Goal: Information Seeking & Learning: Learn about a topic

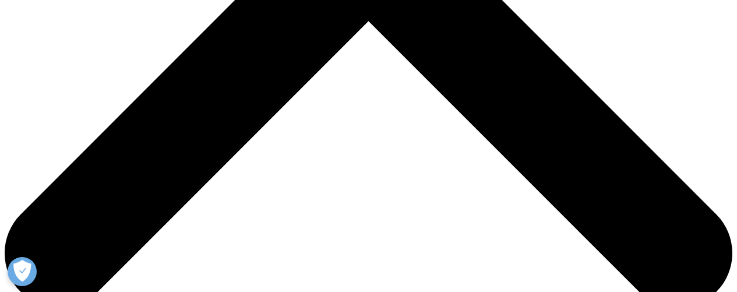
scroll to position [534, 0]
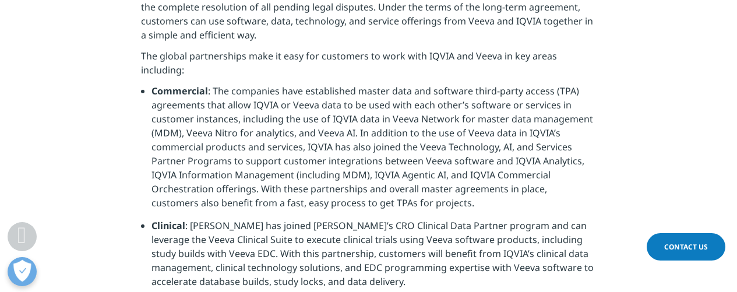
click at [412, 116] on li "Commercial : The companies have established master data and software third-part…" at bounding box center [373, 151] width 444 height 135
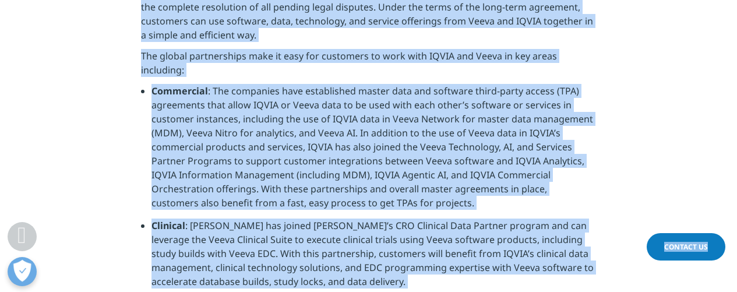
copy body "Choose a Region Contact Us Explore IQVIA by region As a global community, IQVIA…"
click at [551, 84] on li "Commercial : The companies have established master data and software third-part…" at bounding box center [373, 151] width 444 height 135
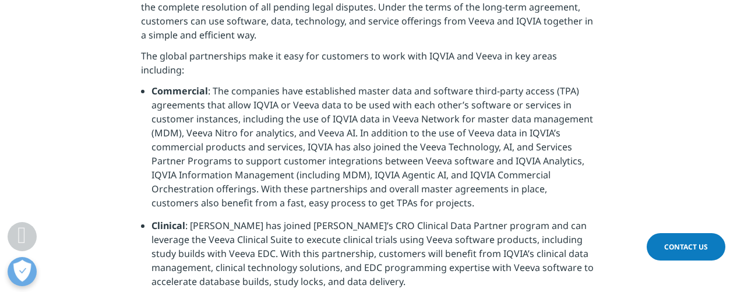
scroll to position [340, 0]
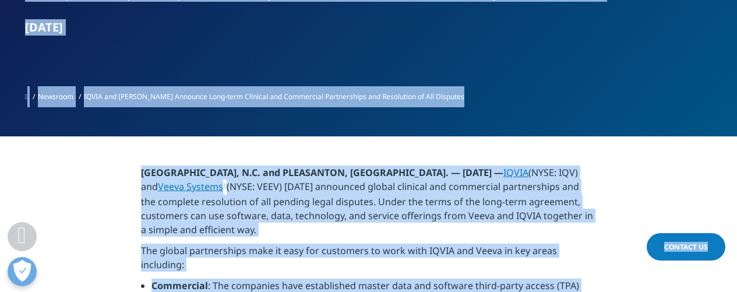
click at [224, 91] on span "IQVIA and [PERSON_NAME] Announce Long-term Clinical and Commercial Partnerships…" at bounding box center [274, 96] width 380 height 10
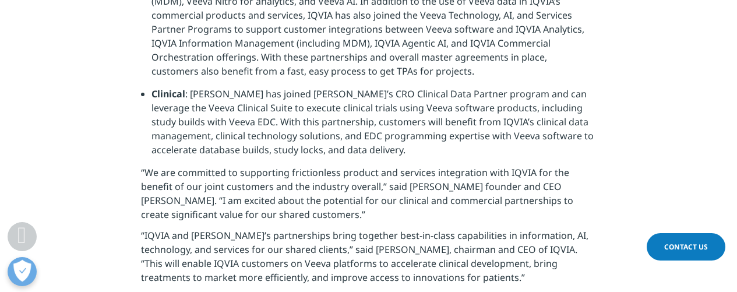
scroll to position [673, 0]
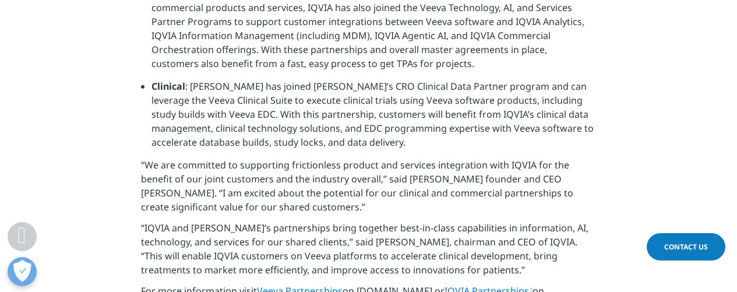
click at [531, 221] on p "“IQVIA and [PERSON_NAME]’s partnerships bring together best-in-class capabiliti…" at bounding box center [368, 252] width 455 height 63
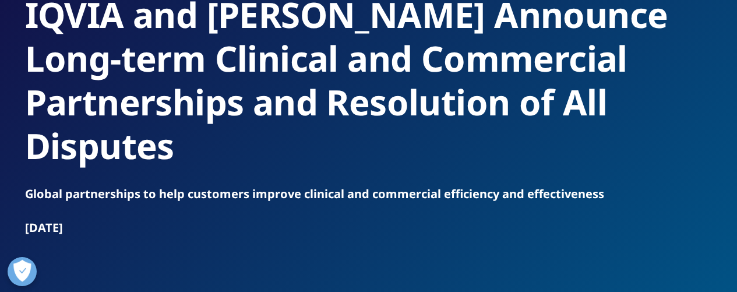
scroll to position [0, 0]
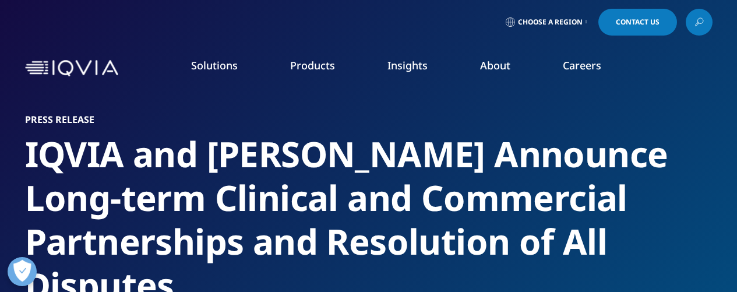
click at [426, 140] on h5 "Stay Connected" at bounding box center [450, 128] width 155 height 24
click at [511, 211] on h2 "IQVIA and [PERSON_NAME] Announce Long-term Clinical and Commercial Partnerships…" at bounding box center [368, 219] width 687 height 175
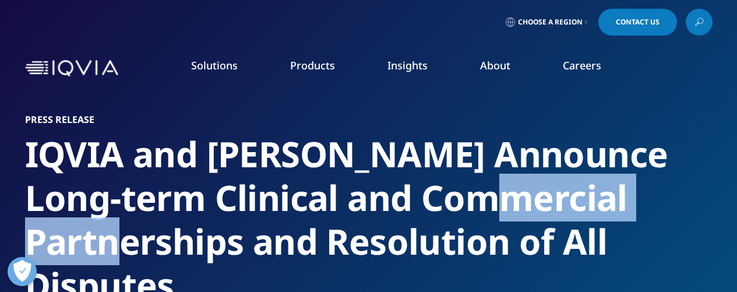
click at [511, 211] on h2 "IQVIA and [PERSON_NAME] Announce Long-term Clinical and Commercial Partnerships…" at bounding box center [368, 219] width 687 height 175
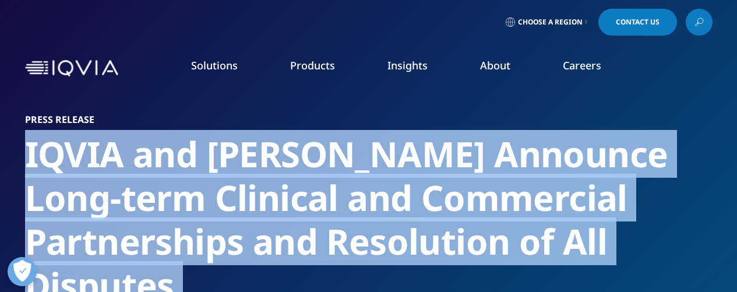
copy div "IQVIA and [PERSON_NAME] Announce Long-term Clinical and Commercial Partnerships…"
click at [515, 105] on div "NEWS & RESOURCES News Events & Webinars Industry Analyst Reports [MEDICAL_DATA]…" at bounding box center [467, 256] width 180 height 320
